Goal: Transaction & Acquisition: Download file/media

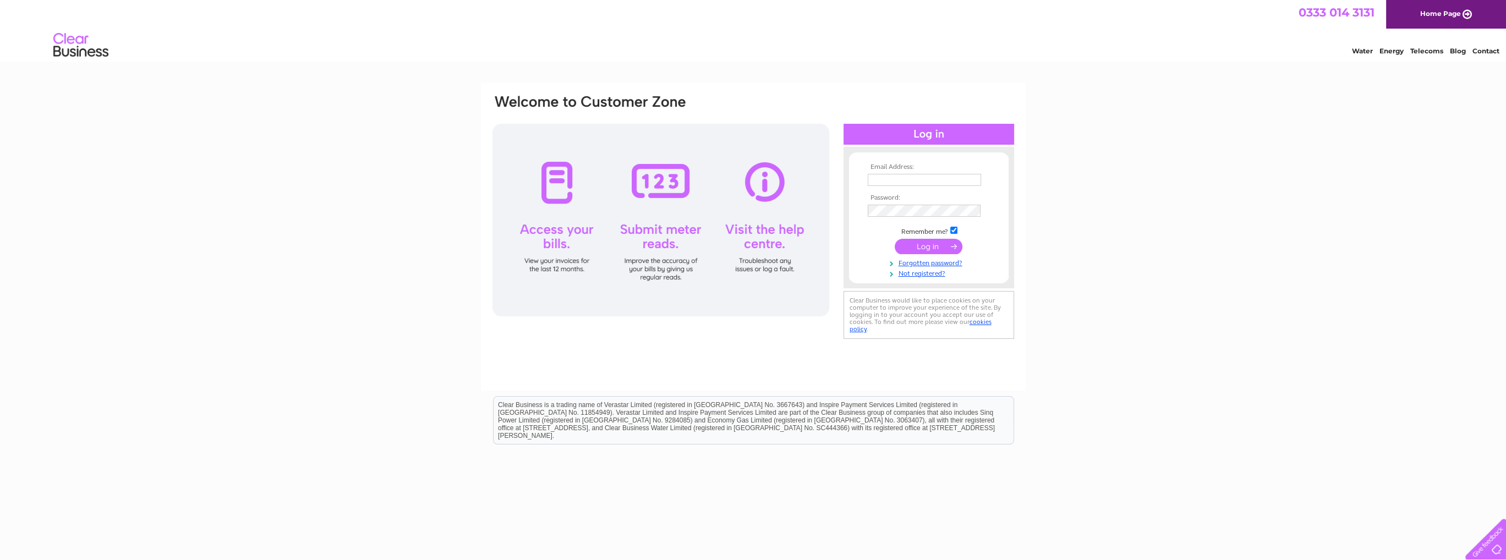
type input "patshep@hotmail.com"
click at [924, 246] on input "submit" at bounding box center [928, 246] width 68 height 15
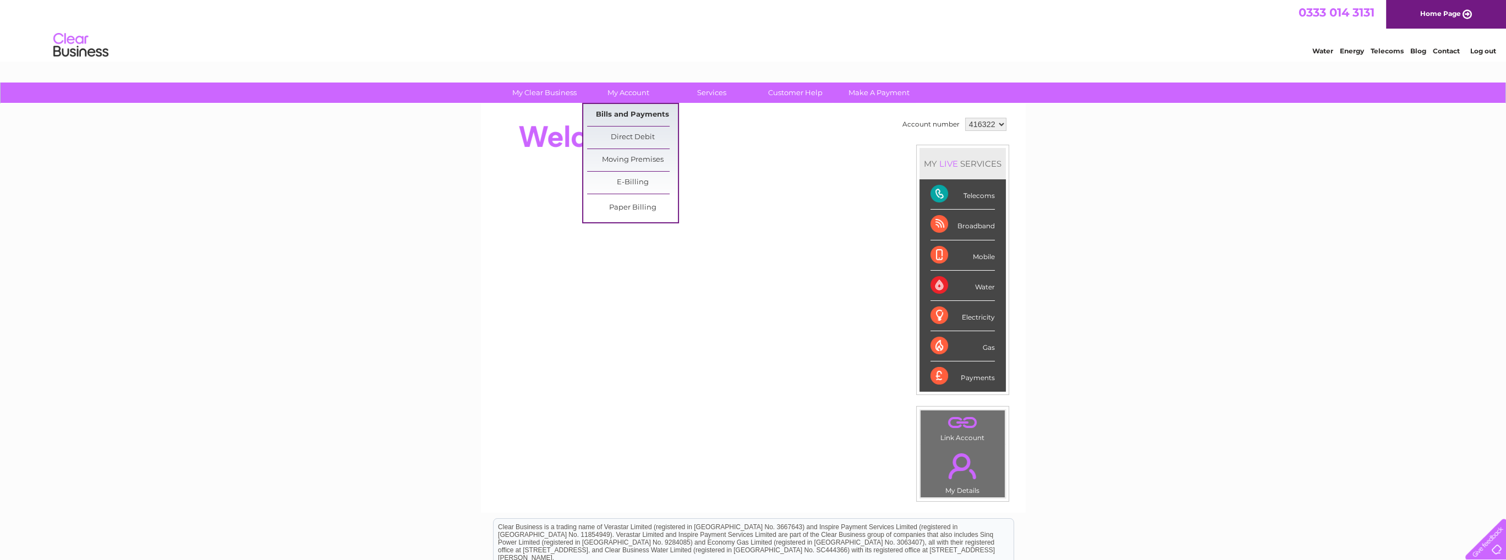
click at [618, 113] on link "Bills and Payments" at bounding box center [632, 115] width 91 height 22
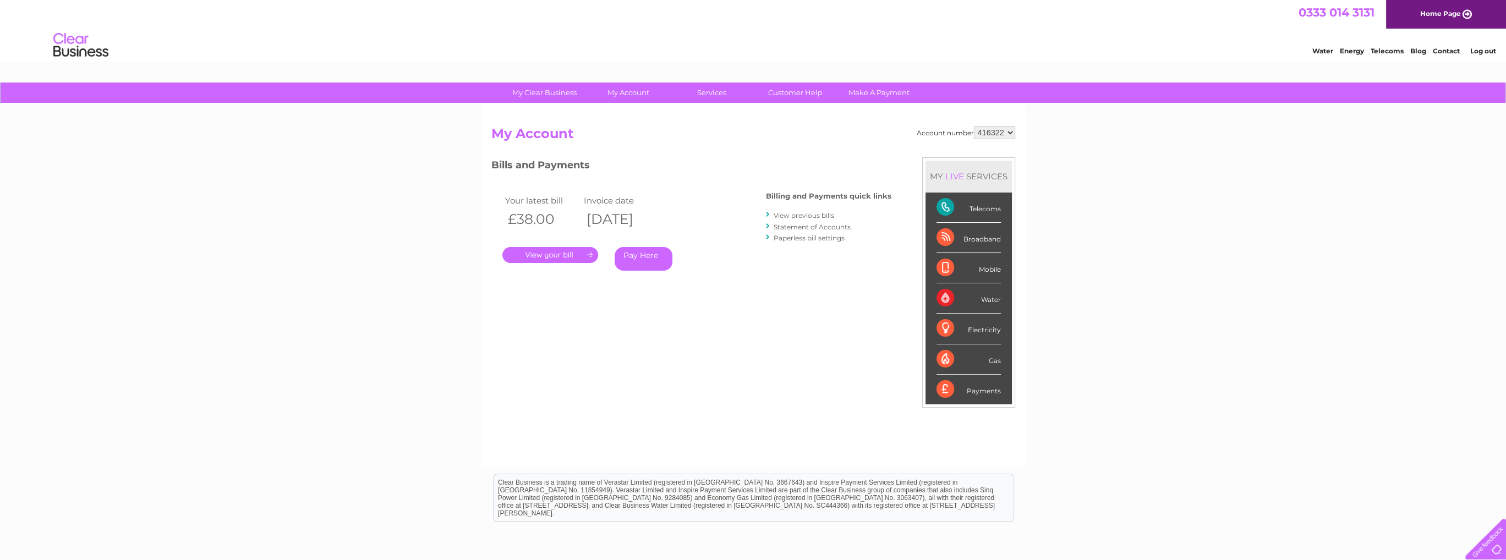
click at [561, 251] on link "." at bounding box center [550, 255] width 96 height 16
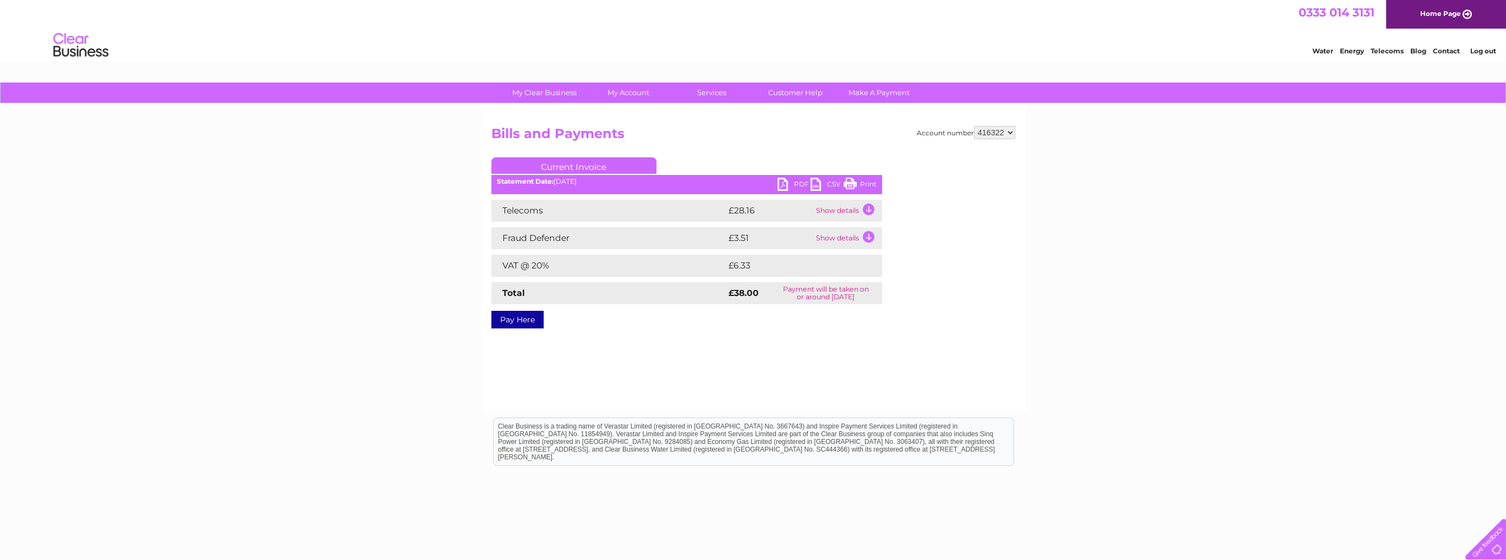
click at [786, 183] on link "PDF" at bounding box center [793, 186] width 33 height 16
click at [1013, 130] on select "416322 416325" at bounding box center [994, 132] width 41 height 13
select select "416325"
click at [974, 126] on select "416322 416325" at bounding box center [994, 132] width 41 height 13
click at [781, 184] on link "PDF" at bounding box center [793, 186] width 33 height 16
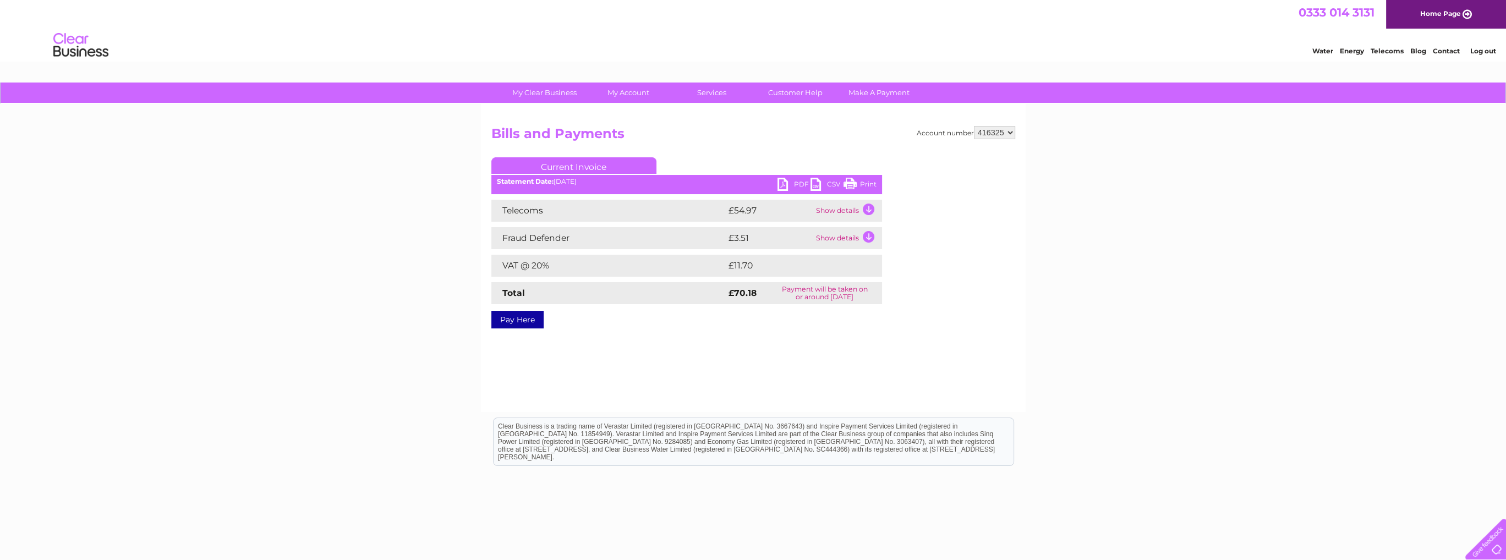
click at [782, 183] on link "PDF" at bounding box center [793, 186] width 33 height 16
